Goal: Task Accomplishment & Management: Use online tool/utility

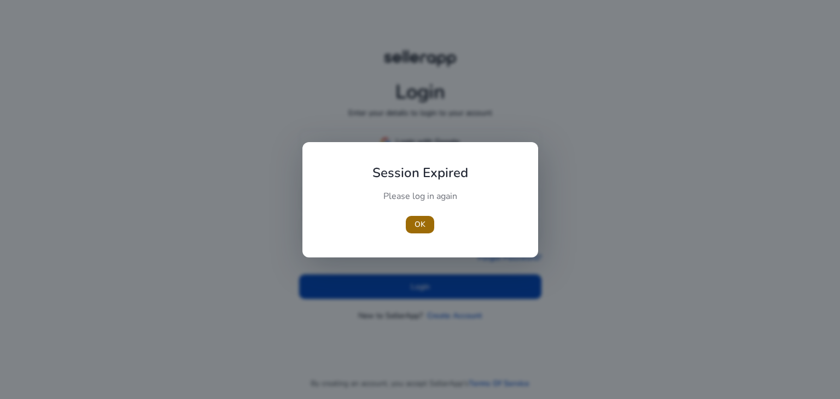
type input "**********"
click at [420, 222] on span "OK" at bounding box center [419, 224] width 11 height 11
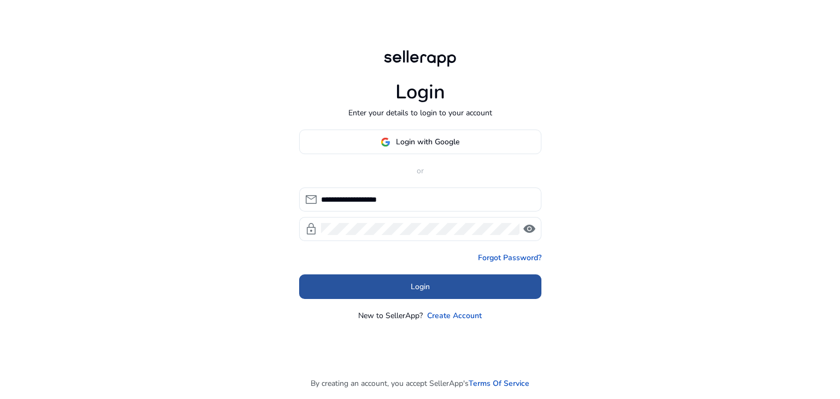
click at [420, 283] on span "Login" at bounding box center [420, 286] width 19 height 11
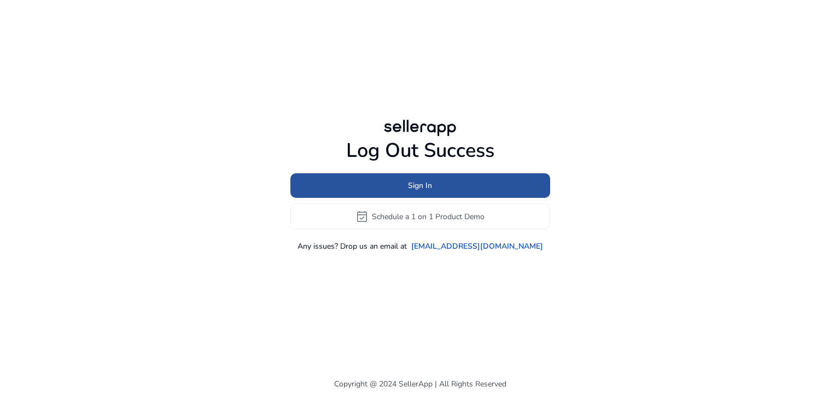
click at [432, 180] on span at bounding box center [420, 186] width 260 height 26
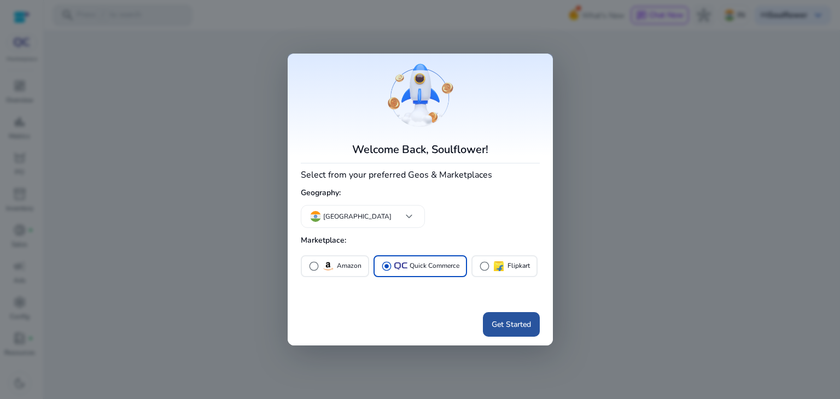
click at [524, 329] on span "Get Started" at bounding box center [510, 324] width 39 height 11
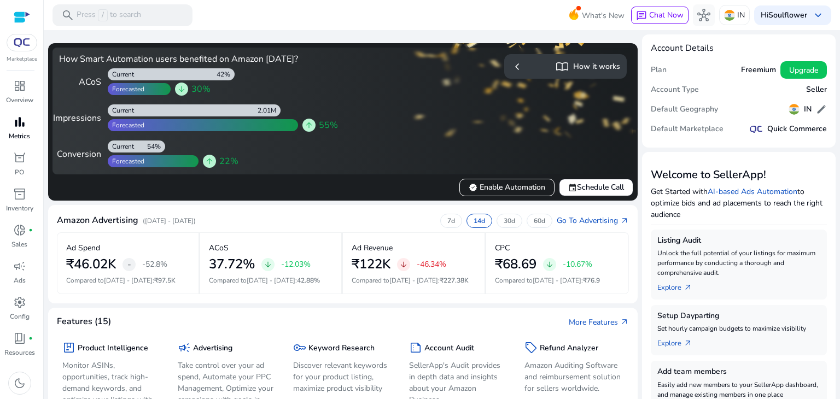
click at [28, 123] on div "bar_chart" at bounding box center [19, 121] width 31 height 17
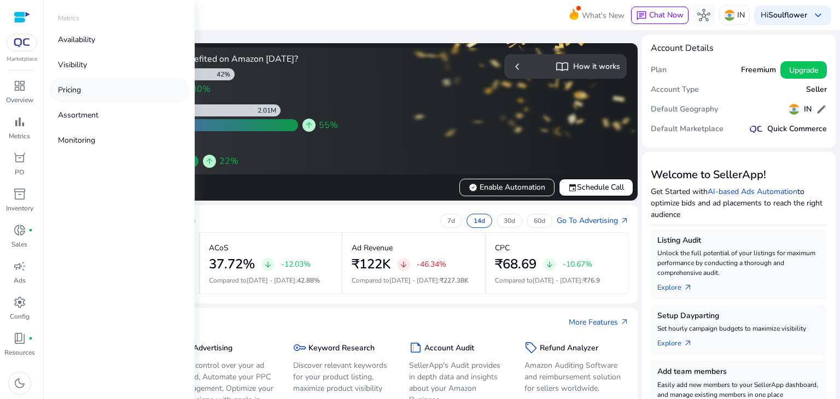
click at [95, 86] on link "Pricing" at bounding box center [119, 90] width 140 height 25
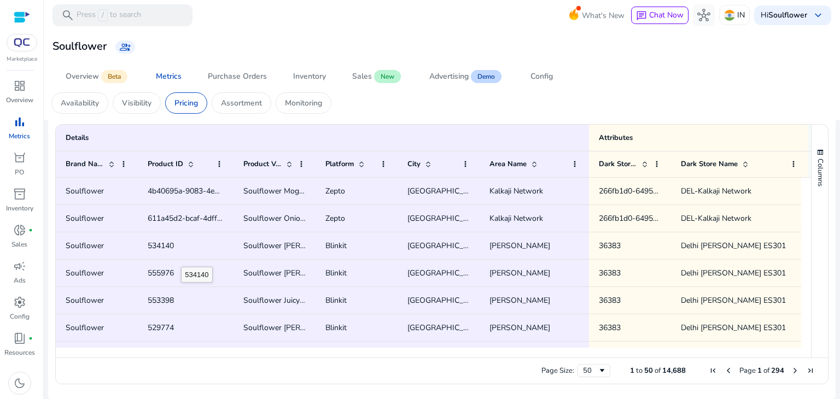
scroll to position [730, 0]
click at [90, 101] on p "Availability" at bounding box center [80, 102] width 38 height 11
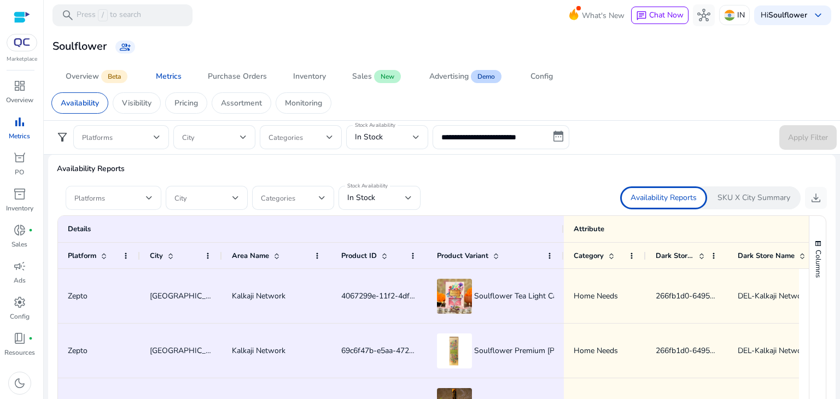
scroll to position [641, 0]
click at [138, 197] on span at bounding box center [110, 198] width 72 height 12
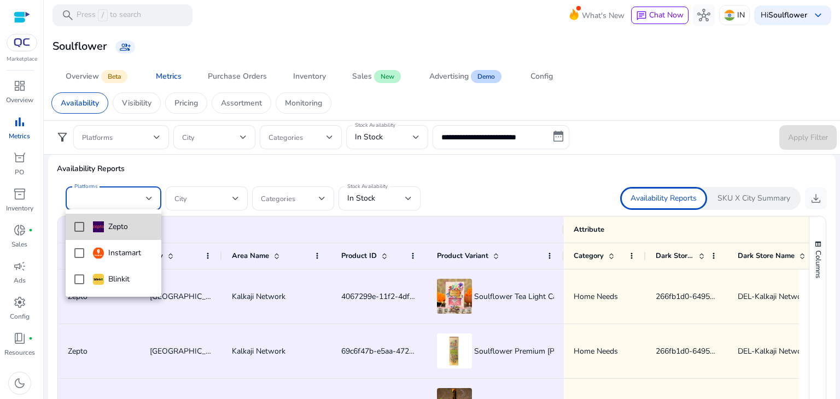
click at [84, 227] on mat-option "Zepto" at bounding box center [114, 227] width 96 height 26
click at [356, 200] on div at bounding box center [420, 199] width 840 height 399
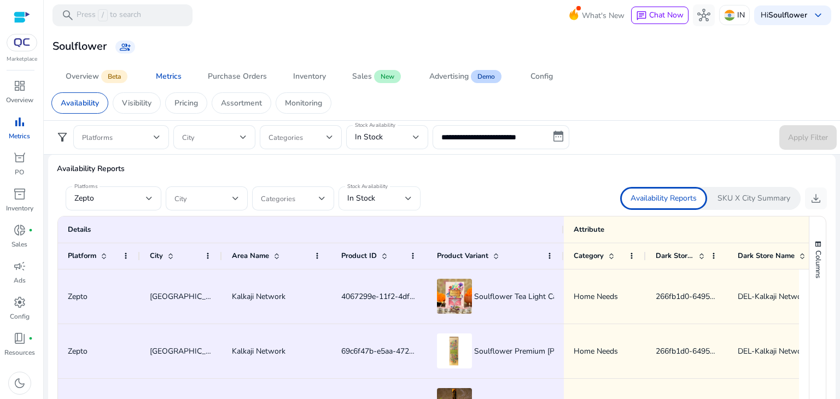
click at [405, 200] on div at bounding box center [408, 198] width 7 height 13
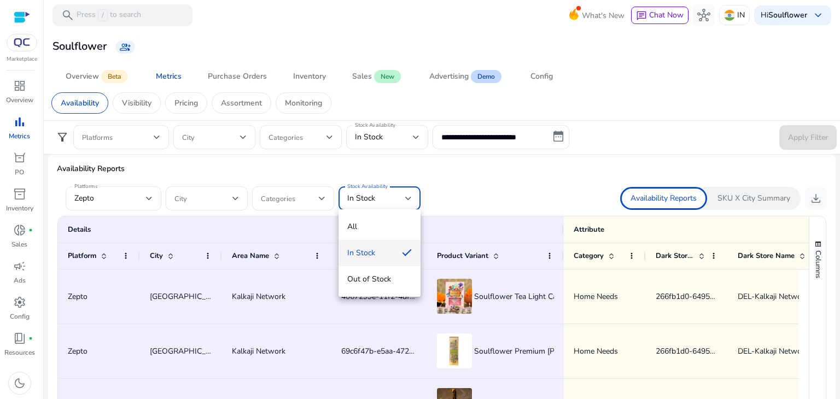
click at [152, 202] on div at bounding box center [420, 199] width 840 height 399
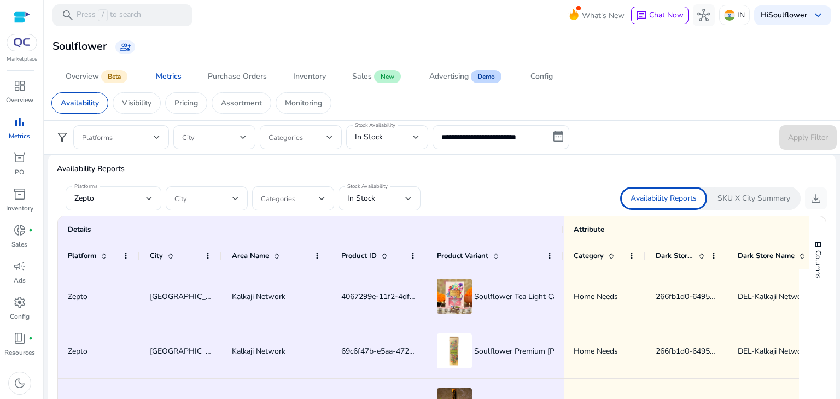
click at [147, 192] on div at bounding box center [149, 198] width 7 height 13
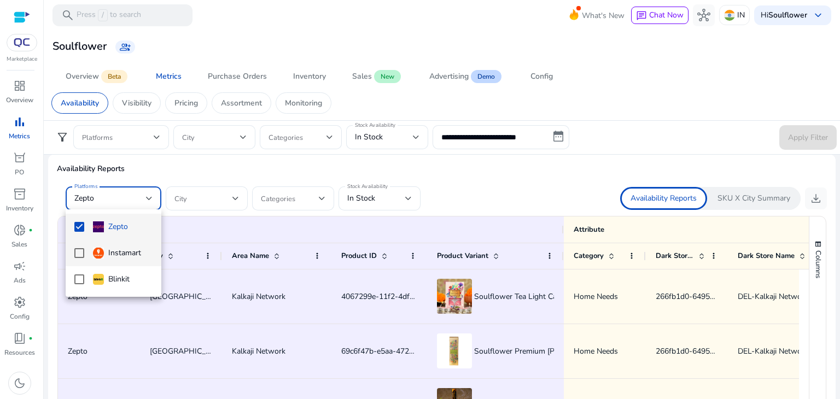
click at [80, 251] on mat-pseudo-checkbox at bounding box center [79, 253] width 10 height 10
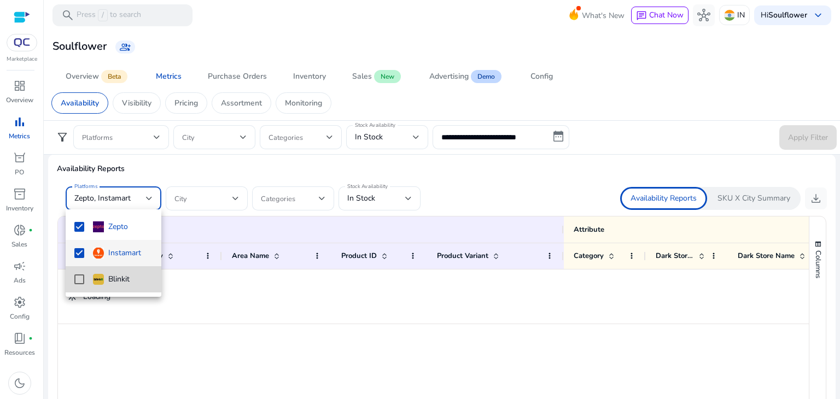
click at [83, 280] on mat-pseudo-checkbox at bounding box center [79, 279] width 10 height 10
click at [384, 197] on div at bounding box center [420, 199] width 840 height 399
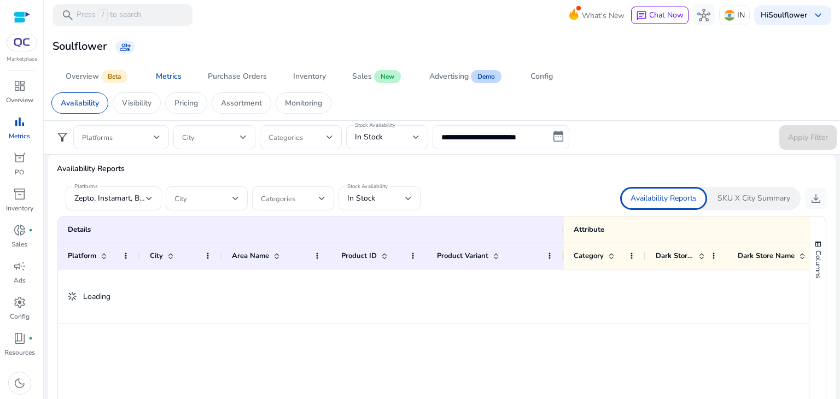
click at [411, 196] on div at bounding box center [408, 198] width 7 height 4
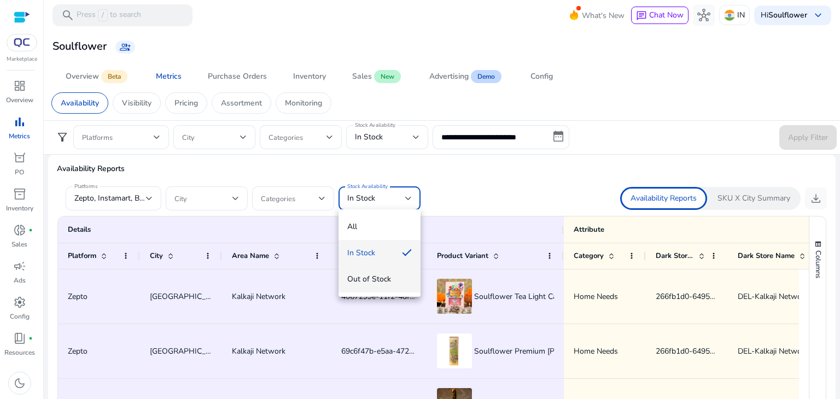
click at [378, 277] on span "Out of Stock" at bounding box center [379, 279] width 65 height 12
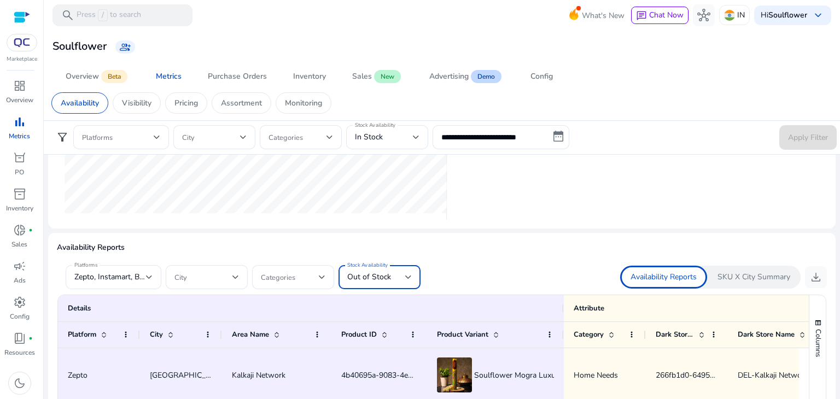
scroll to position [460, 0]
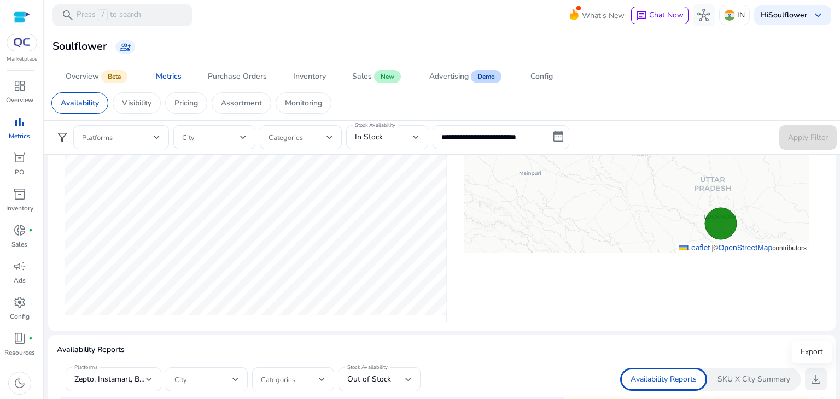
click at [811, 378] on span "download" at bounding box center [815, 379] width 13 height 13
